Goal: Entertainment & Leisure: Browse casually

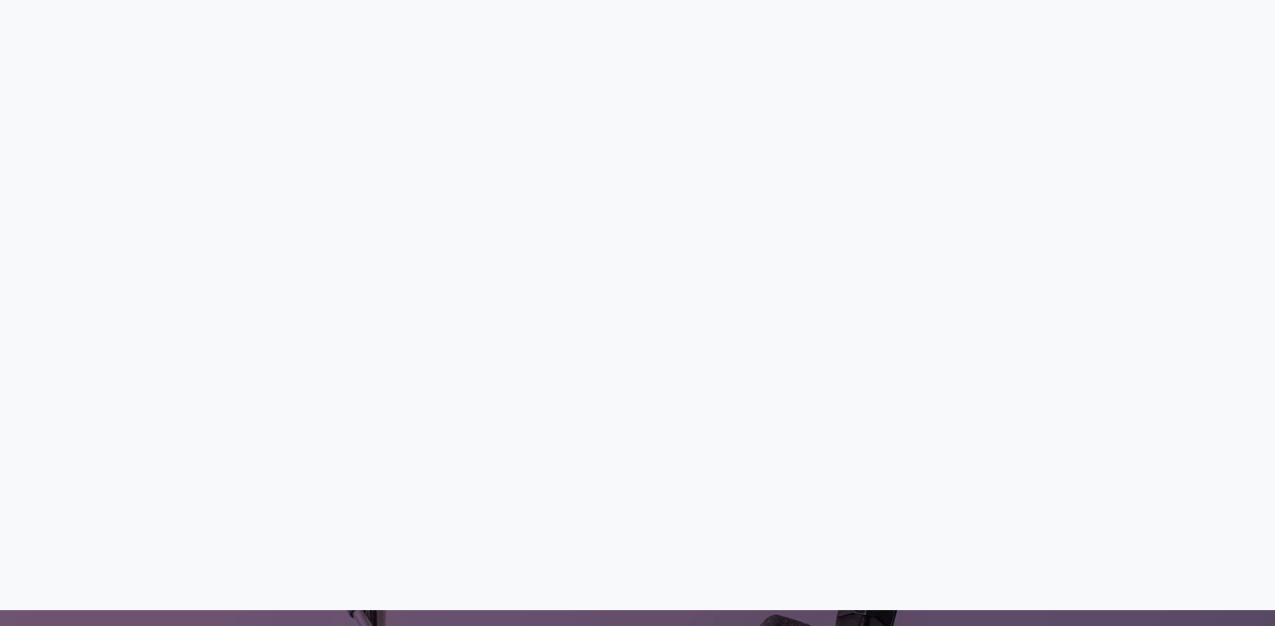
scroll to position [335, 0]
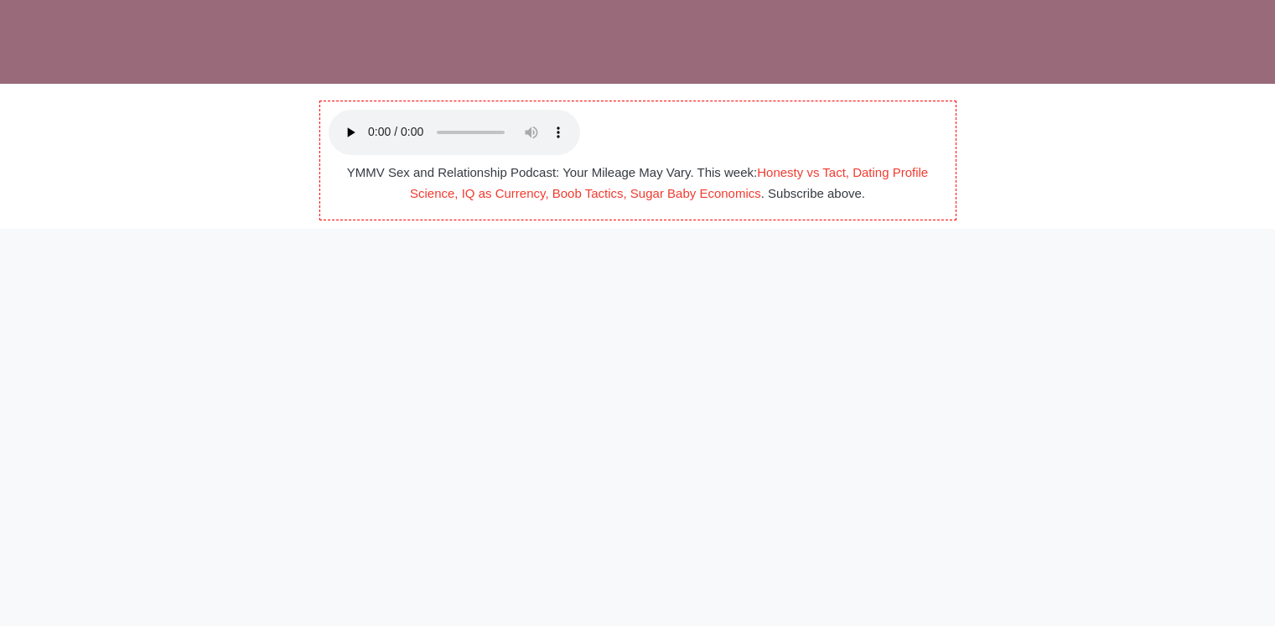
scroll to position [335, 0]
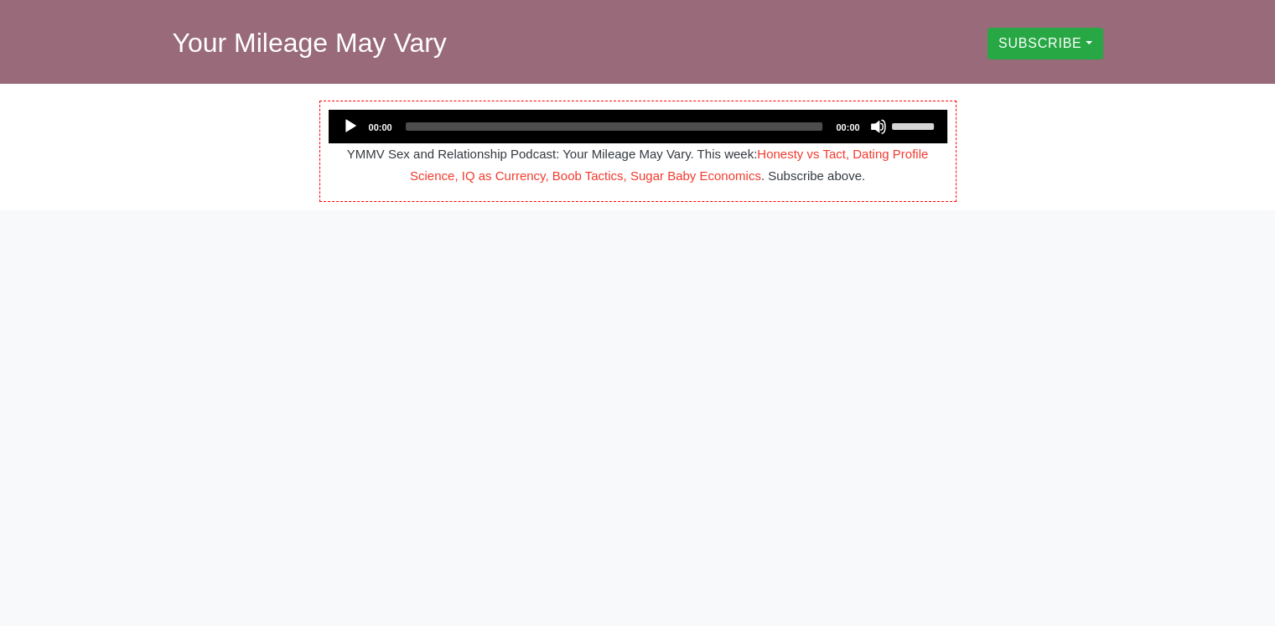
scroll to position [168, 0]
